Goal: Transaction & Acquisition: Purchase product/service

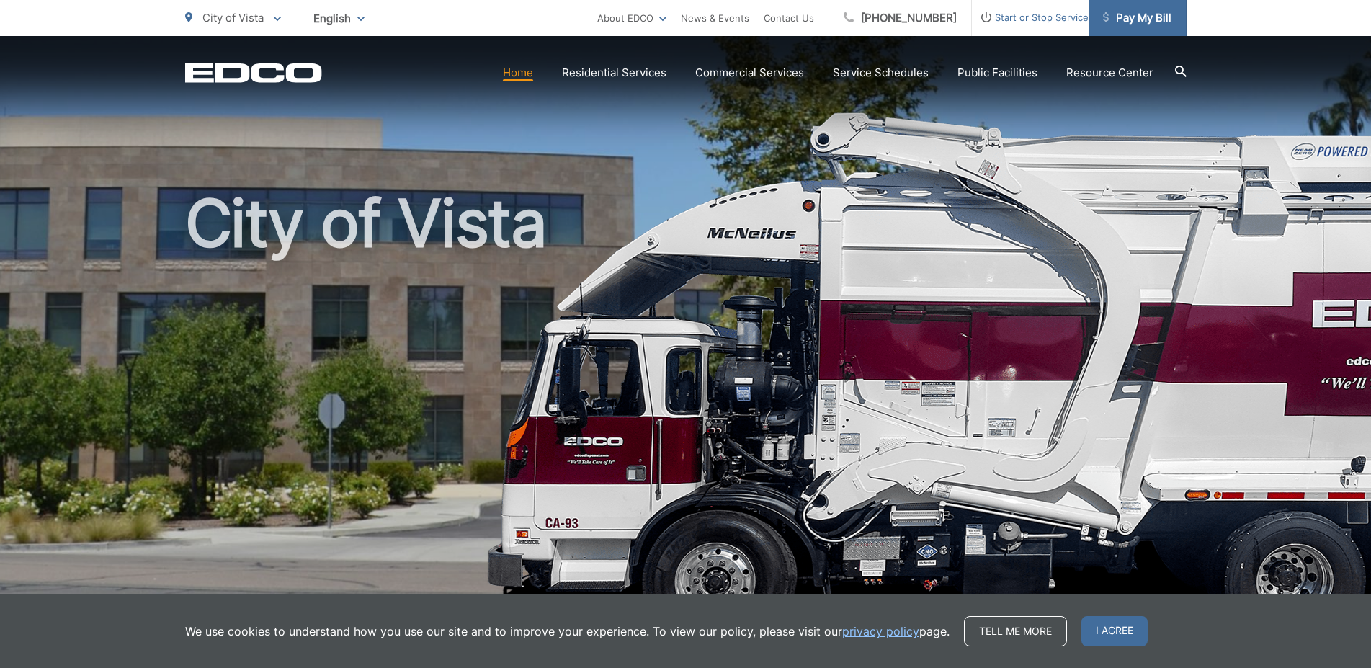
click at [1154, 17] on span "Pay My Bill" at bounding box center [1137, 17] width 68 height 17
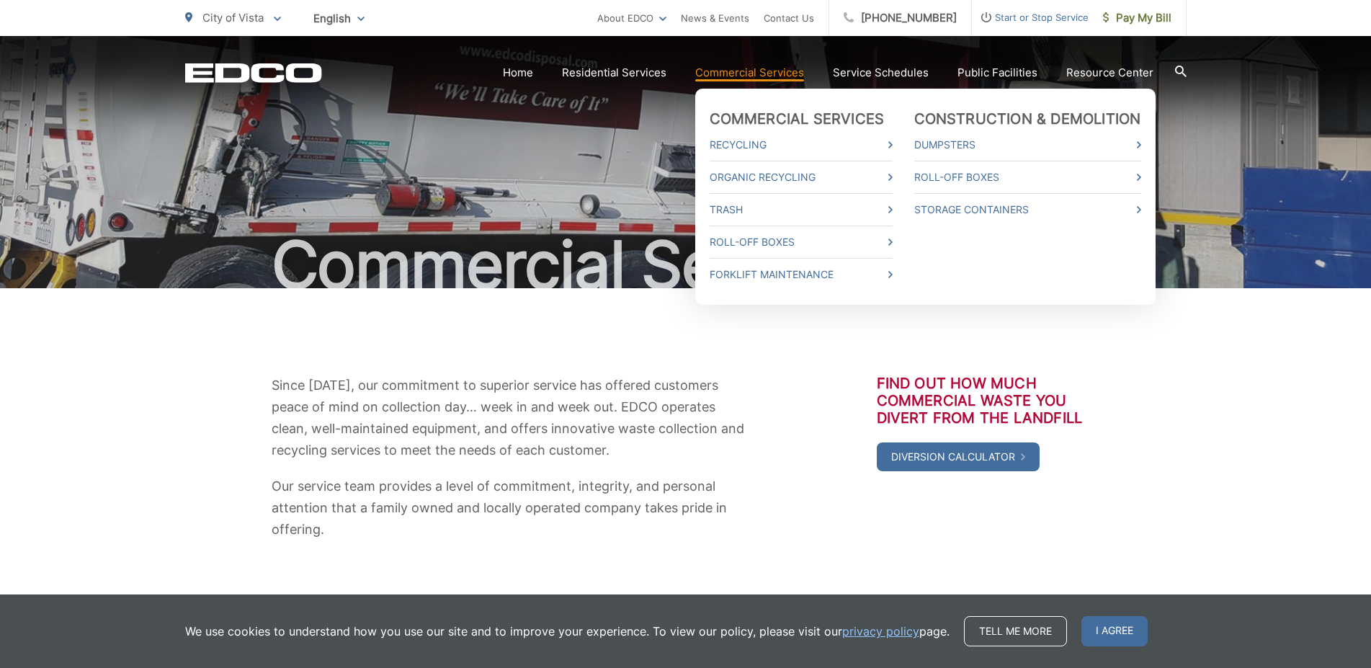
click at [732, 72] on link "Commercial Services" at bounding box center [749, 72] width 109 height 17
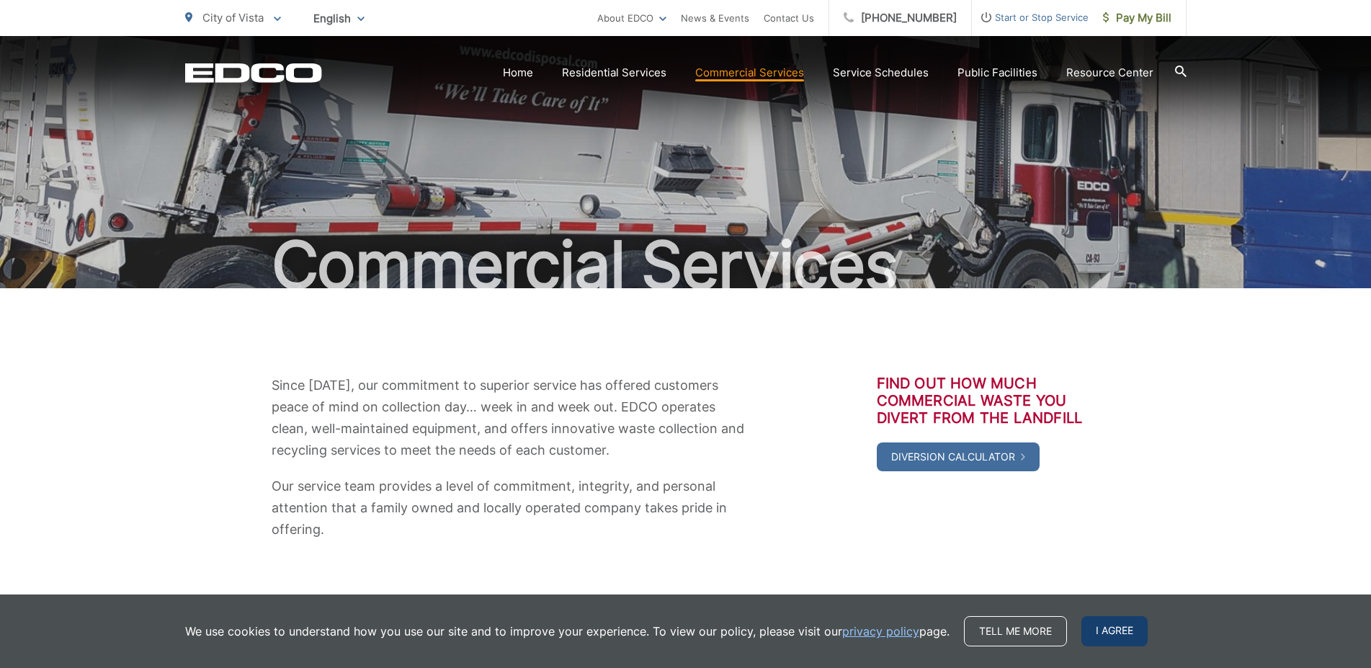
click at [1110, 628] on span "I agree" at bounding box center [1115, 631] width 66 height 30
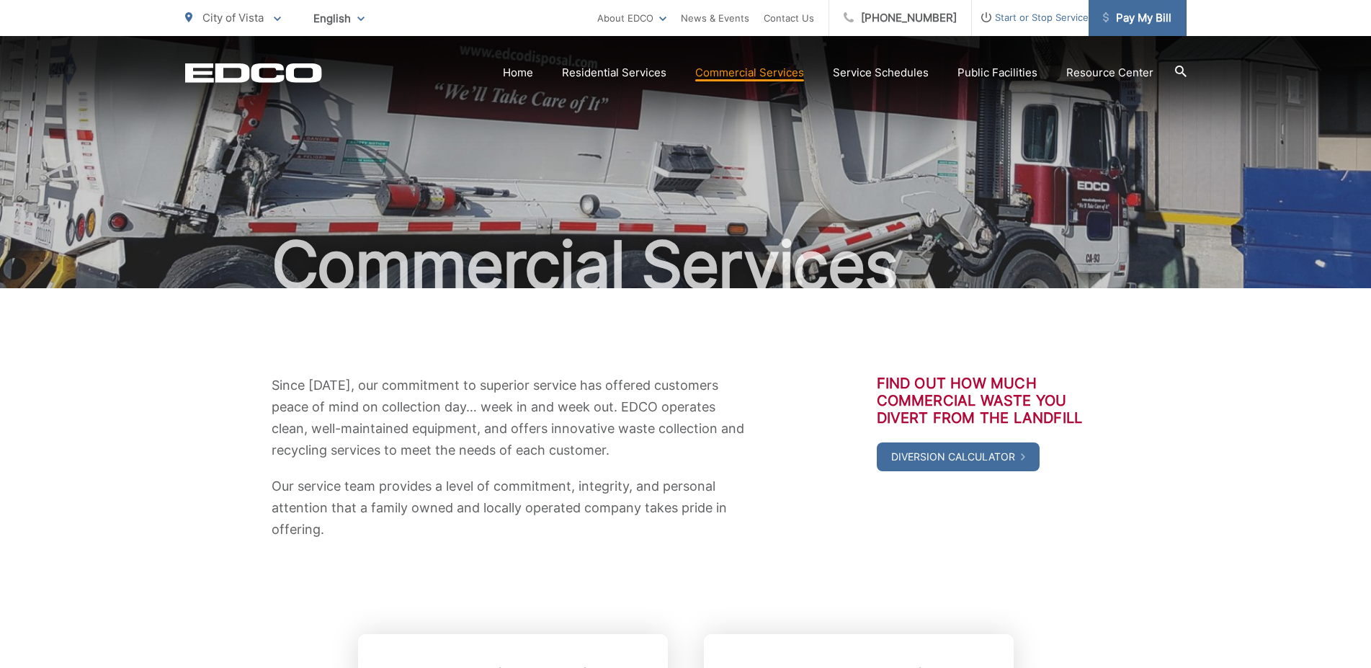
click at [1142, 23] on span "Pay My Bill" at bounding box center [1137, 17] width 68 height 17
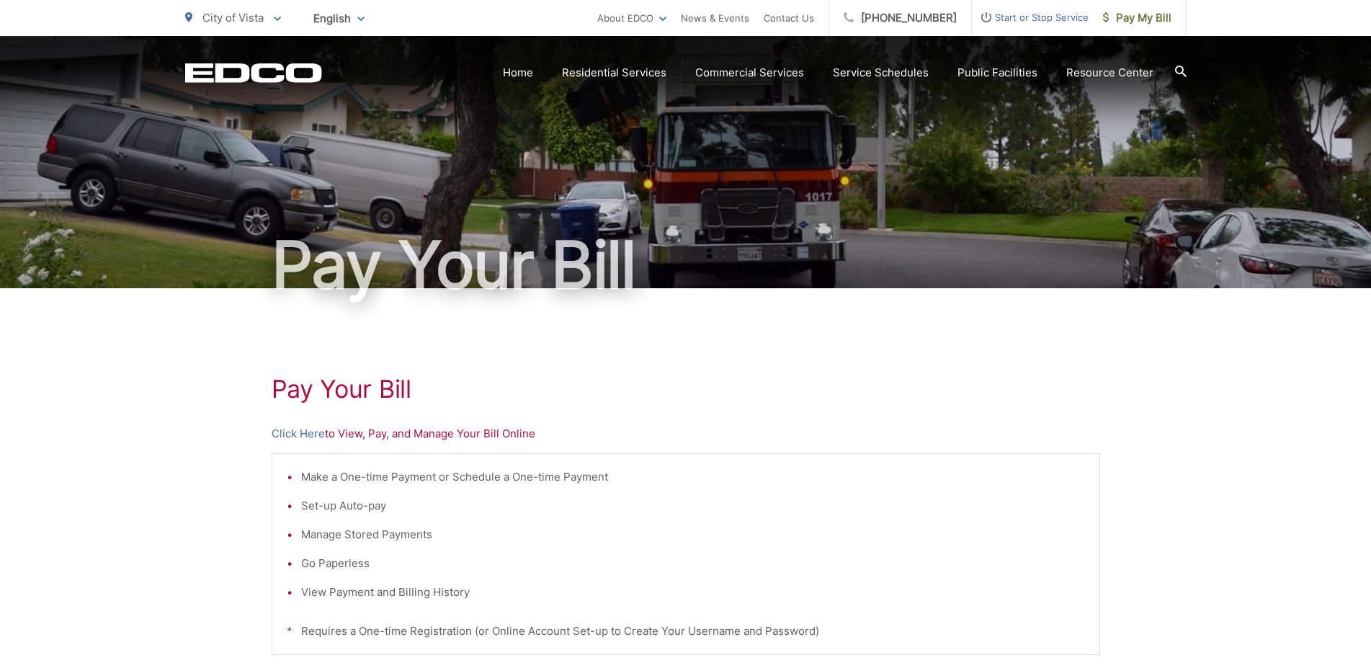
click at [283, 424] on div "Pay Your Bill Click Here to View, Pay, and Manage Your Bill Online Make a One-t…" at bounding box center [686, 611] width 829 height 647
click at [280, 431] on link "Click Here" at bounding box center [298, 433] width 53 height 17
